Goal: Transaction & Acquisition: Download file/media

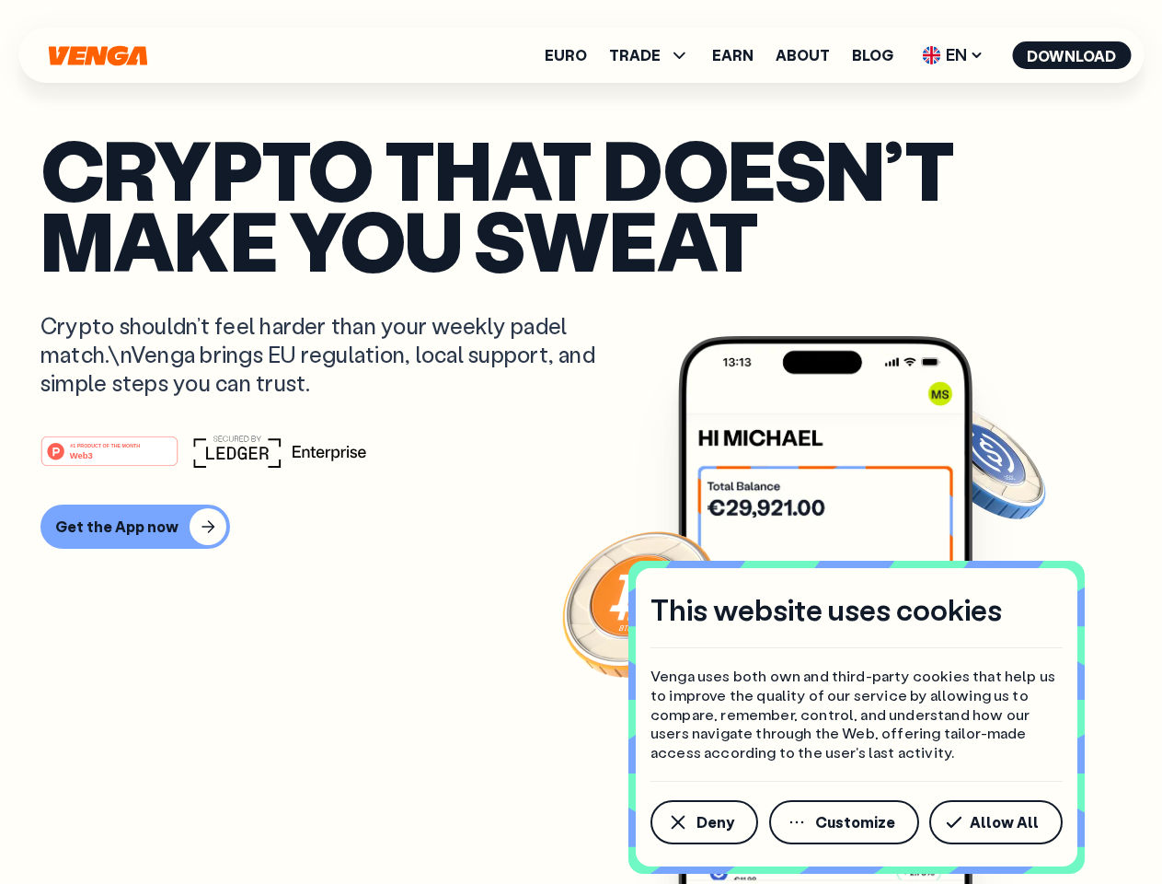
click at [581, 442] on div "#1 PRODUCT OF THE MONTH Web3" at bounding box center [580, 450] width 1081 height 33
click at [703, 822] on span "Deny" at bounding box center [716, 822] width 38 height 15
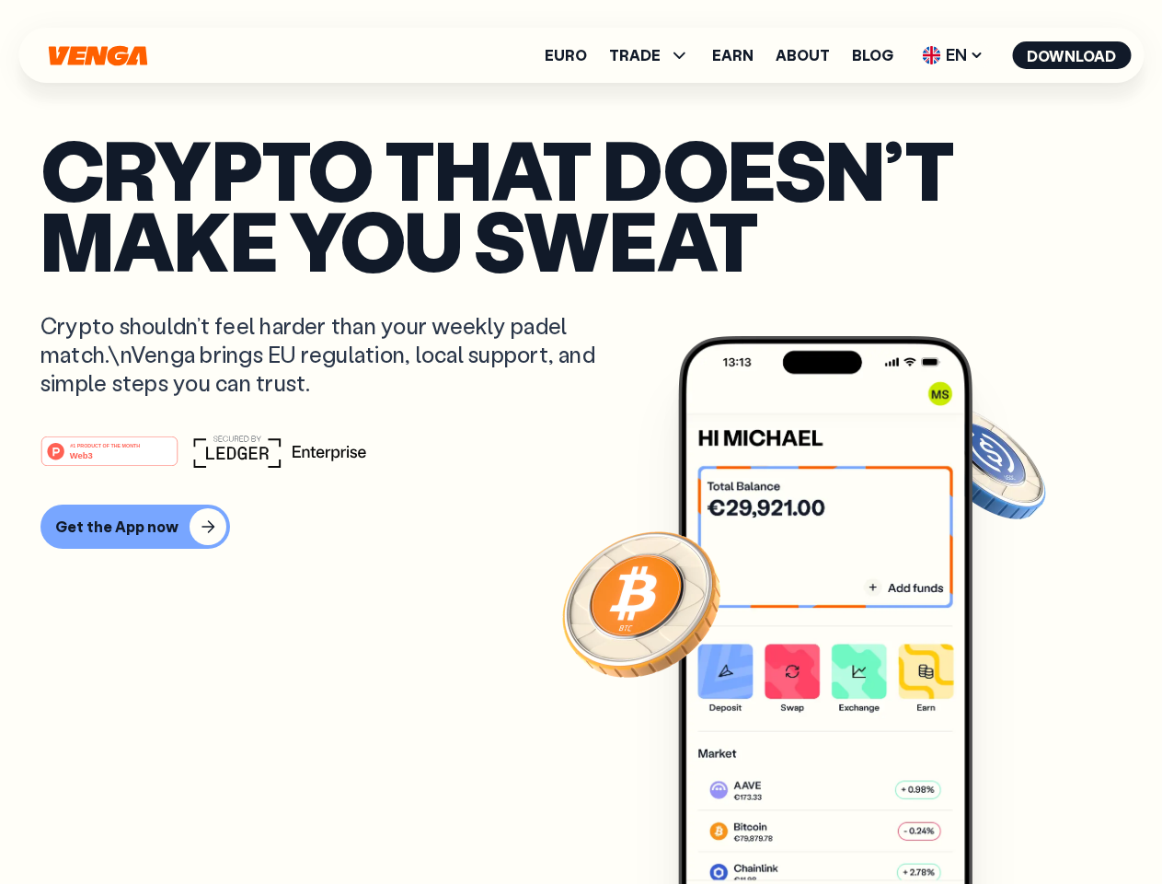
click at [846, 822] on img at bounding box center [825, 644] width 295 height 617
click at [1000, 822] on article "Crypto that doesn’t make you sweat Crypto shouldn’t feel harder than your weekl…" at bounding box center [580, 478] width 1081 height 690
click at [655, 55] on span "TRADE" at bounding box center [635, 55] width 52 height 15
click at [953, 55] on span "EN" at bounding box center [953, 54] width 75 height 29
click at [1072, 55] on button "Download" at bounding box center [1071, 55] width 119 height 28
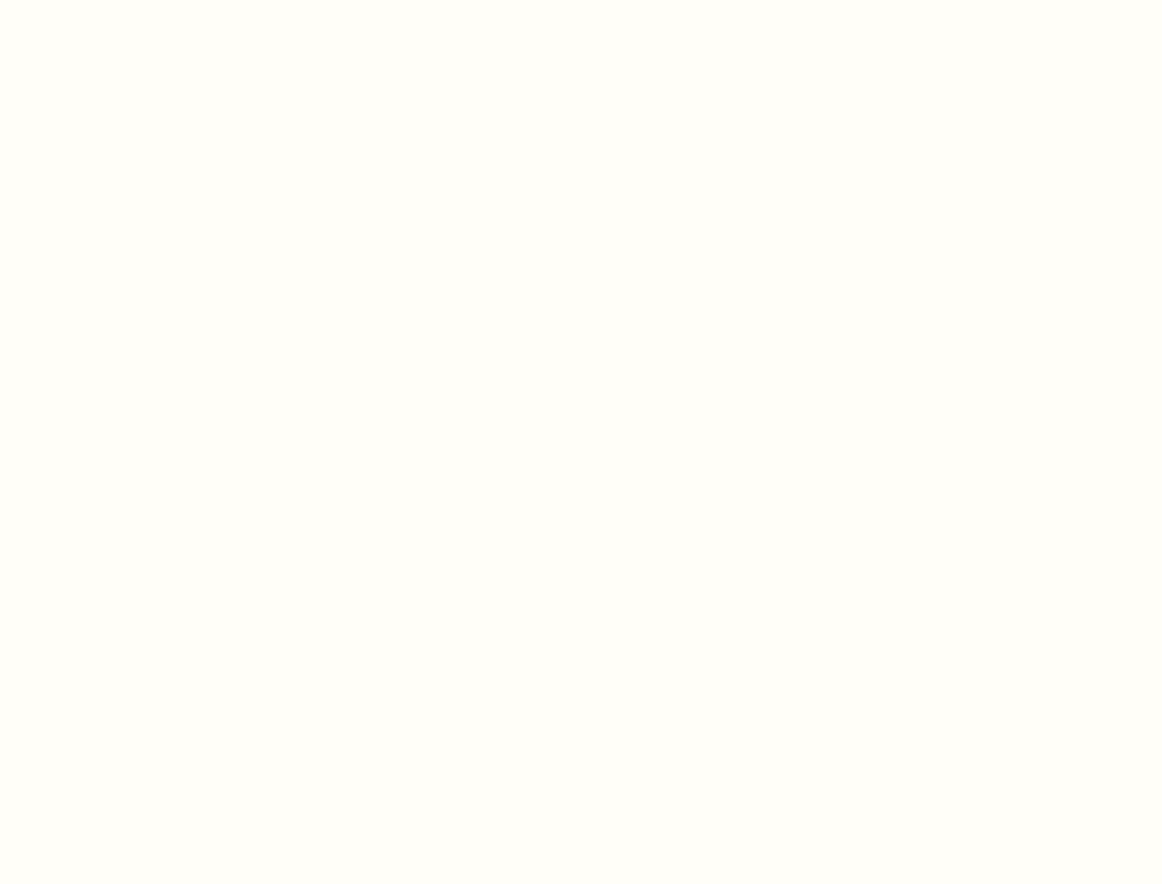
click at [581, 0] on html "This website uses cookies Venga uses both own and third-party cookies that help…" at bounding box center [581, 0] width 1162 height 0
click at [133, 0] on html "This website uses cookies Venga uses both own and third-party cookies that help…" at bounding box center [581, 0] width 1162 height 0
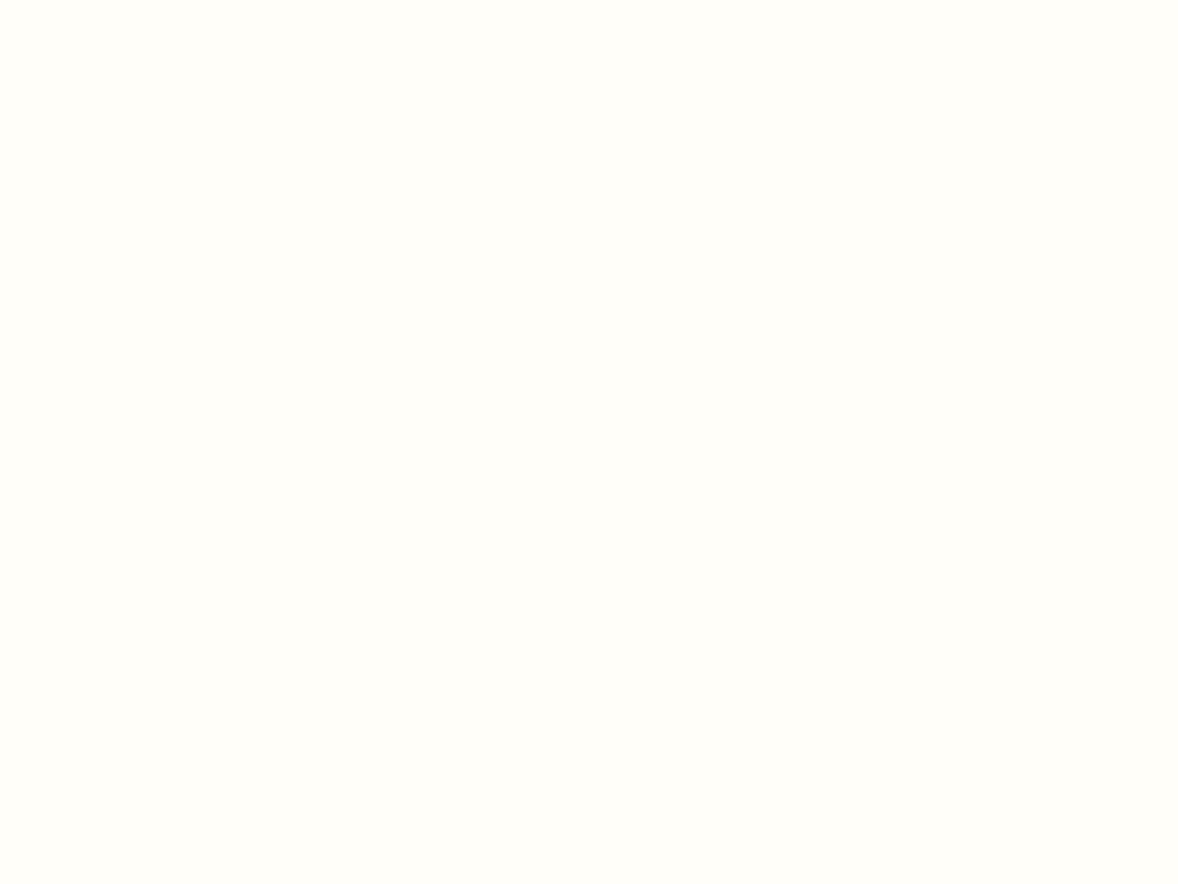
click at [112, 0] on html "This website uses cookies Venga uses both own and third-party cookies that help…" at bounding box center [589, 0] width 1178 height 0
